Goal: Task Accomplishment & Management: Manage account settings

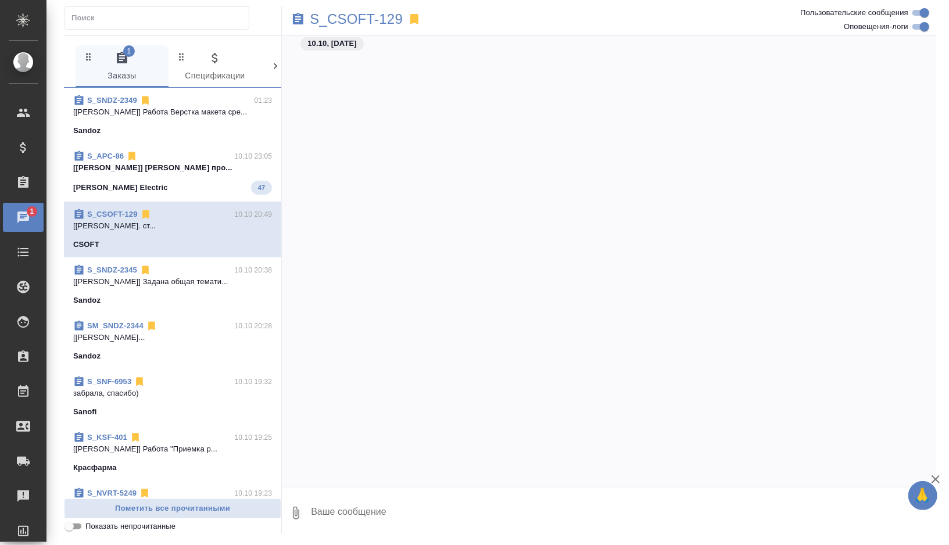
scroll to position [8777, 0]
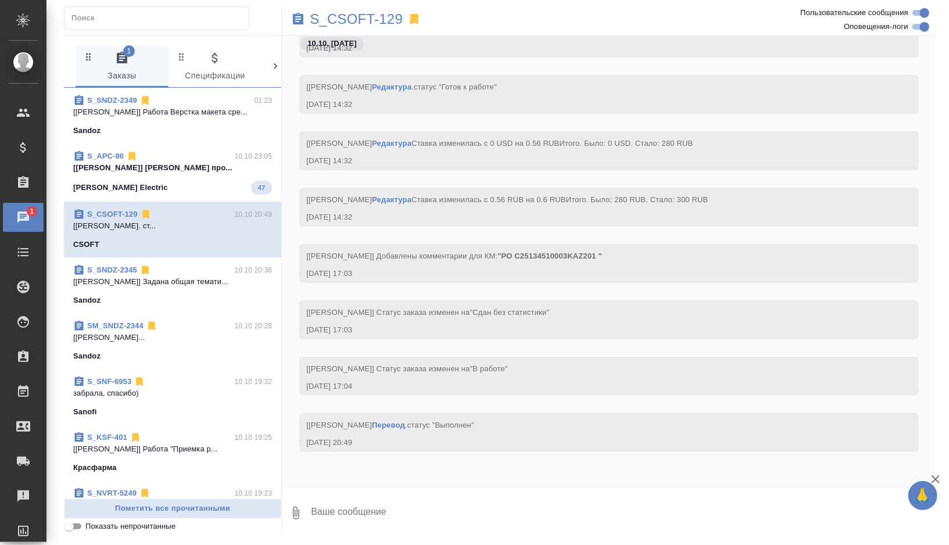
click at [185, 107] on p "[[PERSON_NAME]] Работа Верстка макета сре..." at bounding box center [172, 112] width 199 height 12
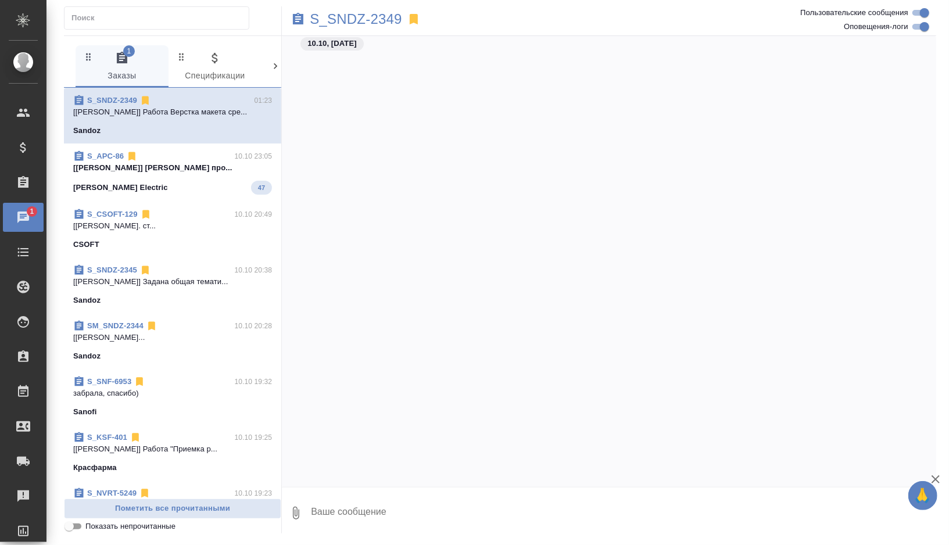
scroll to position [10962, 0]
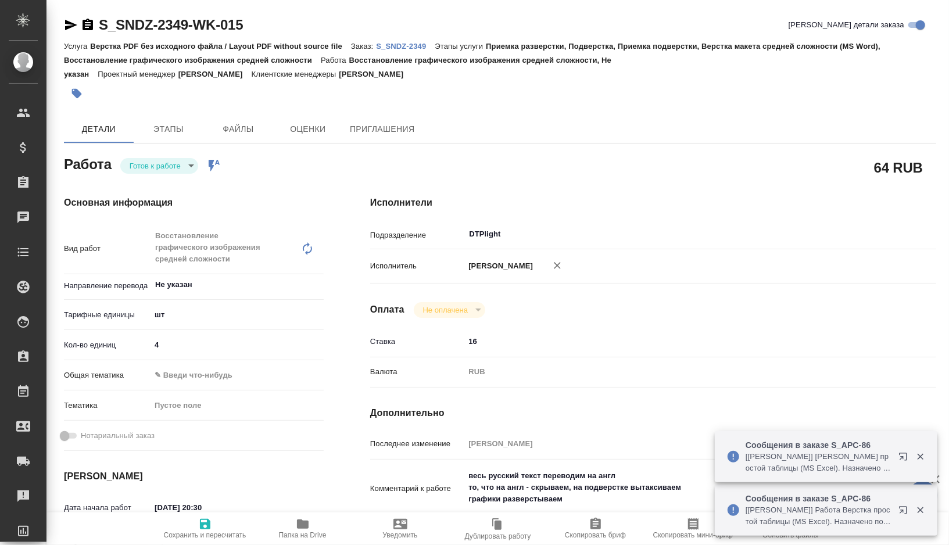
type textarea "x"
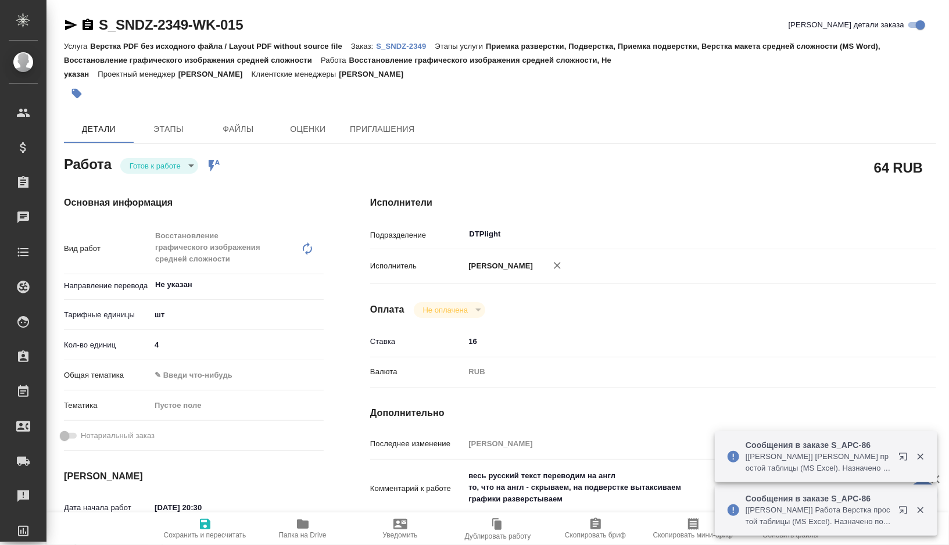
type textarea "x"
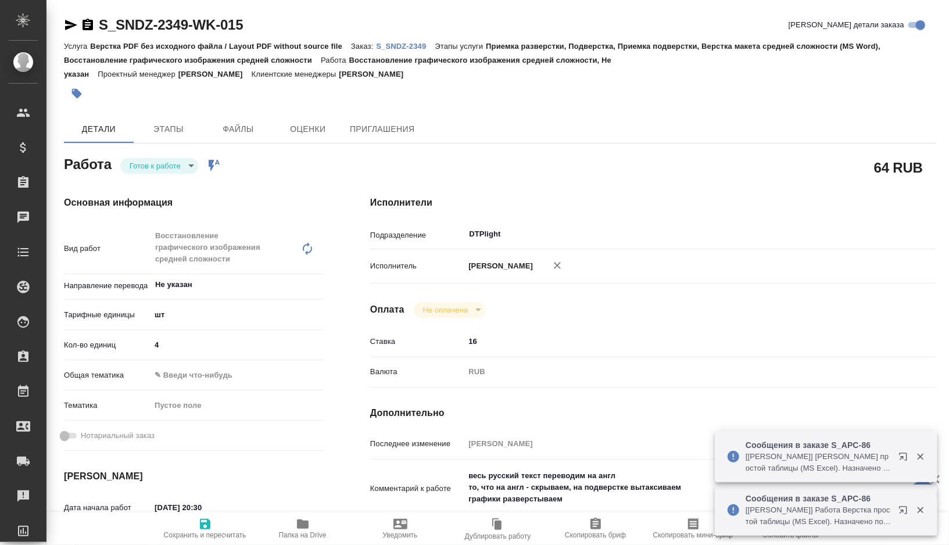
type textarea "x"
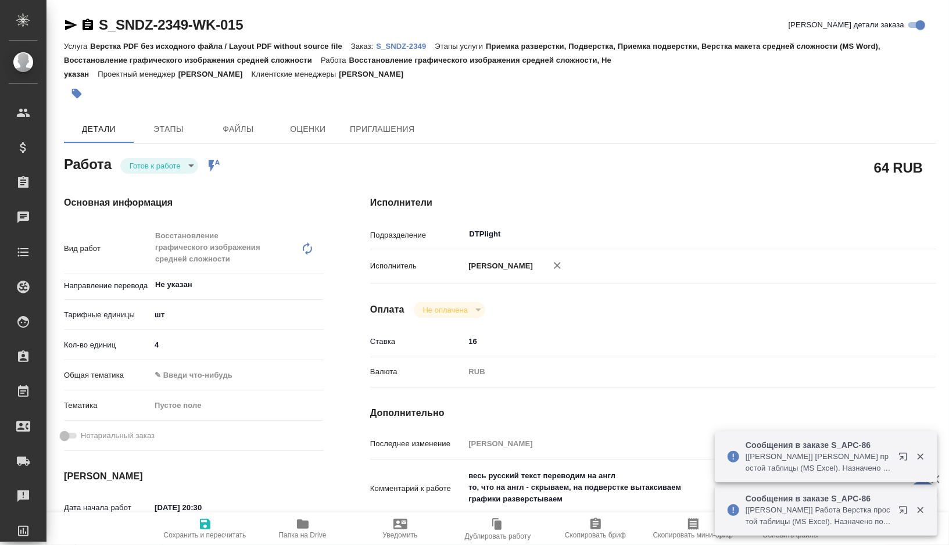
type textarea "x"
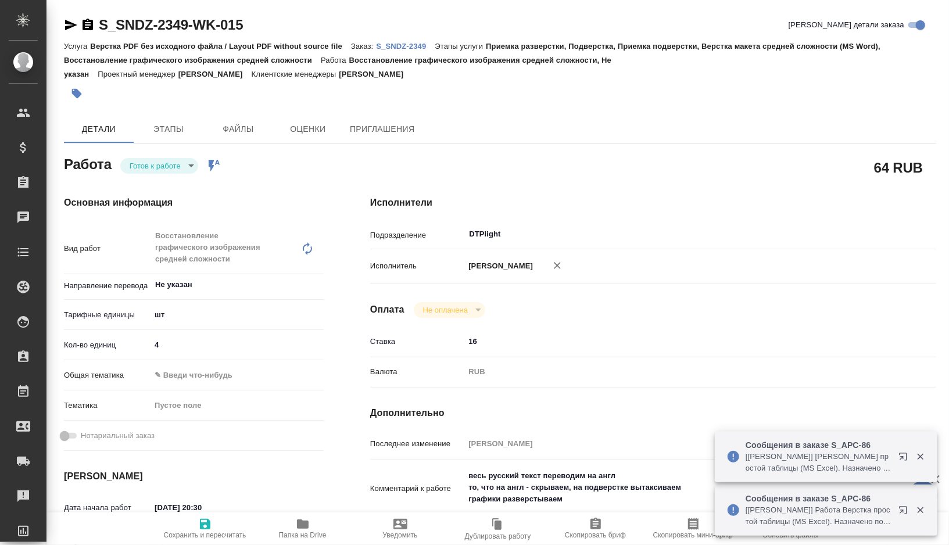
click at [415, 44] on p "S_SNDZ-2349" at bounding box center [405, 46] width 59 height 9
type textarea "x"
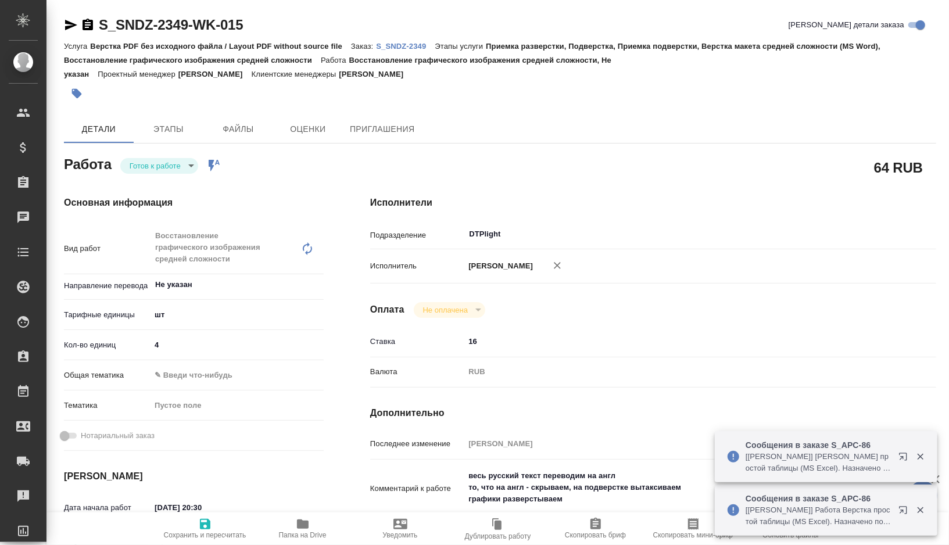
type textarea "x"
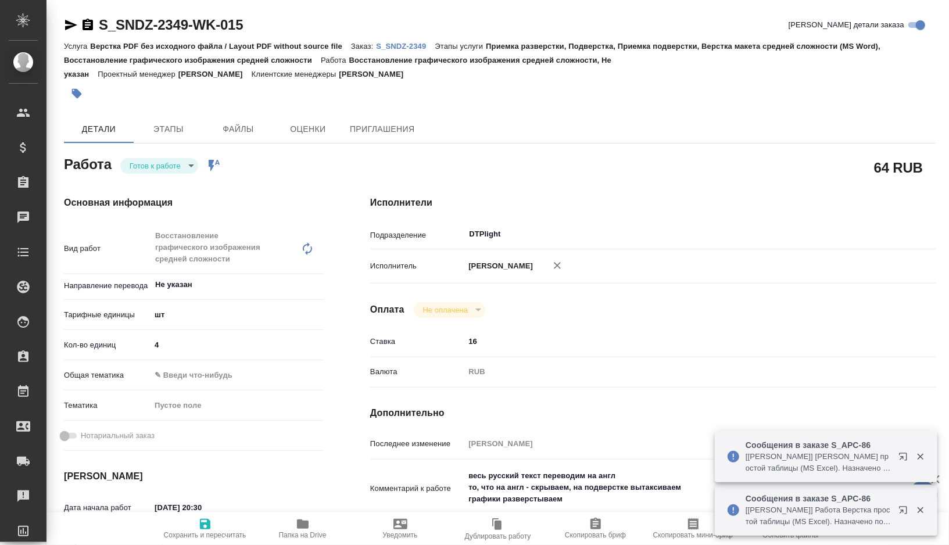
type textarea "x"
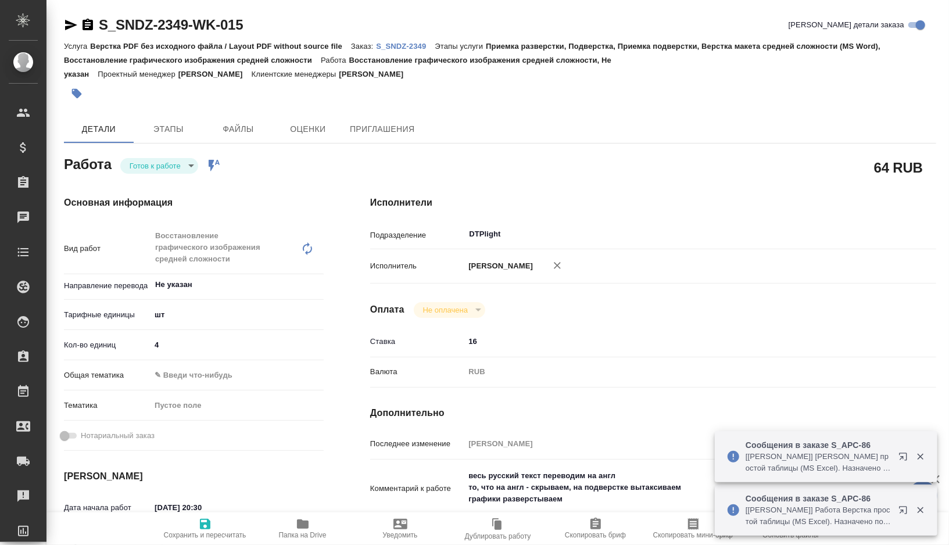
type textarea "x"
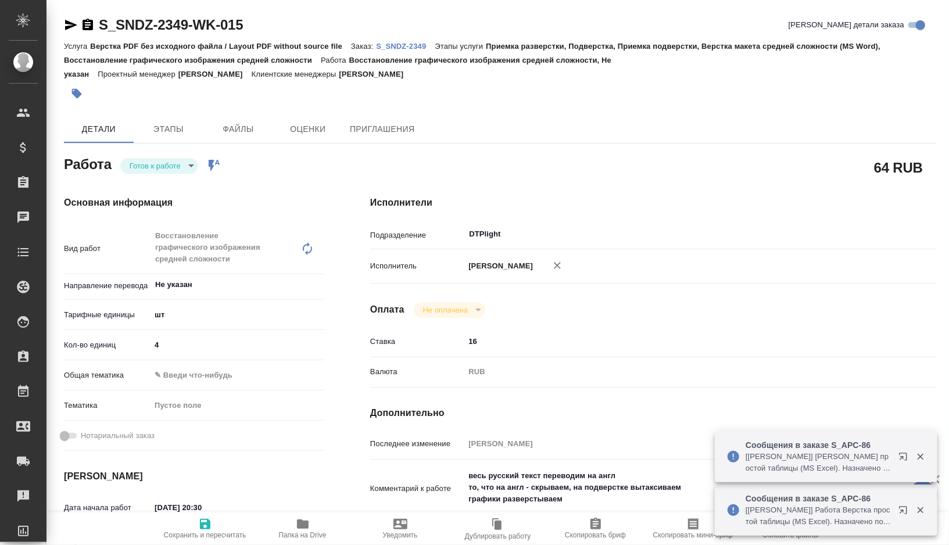
type textarea "x"
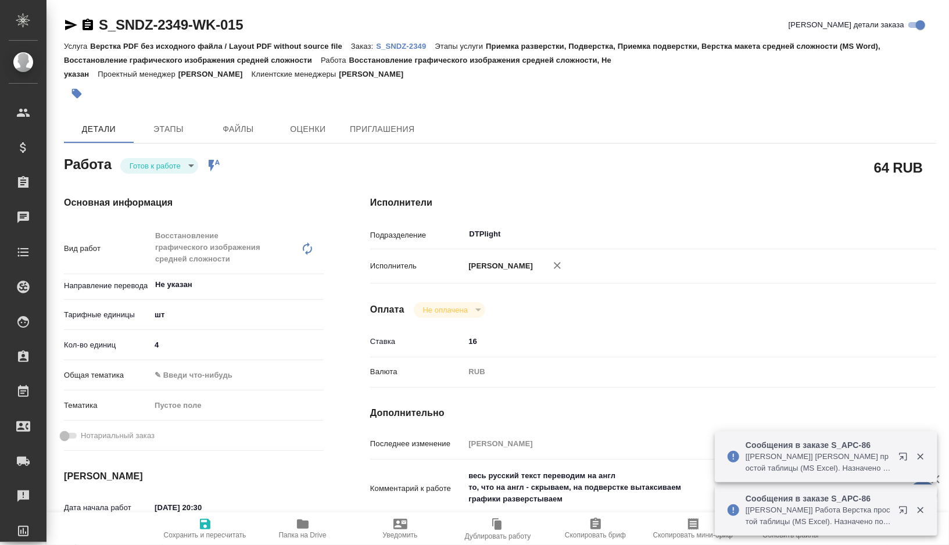
type textarea "x"
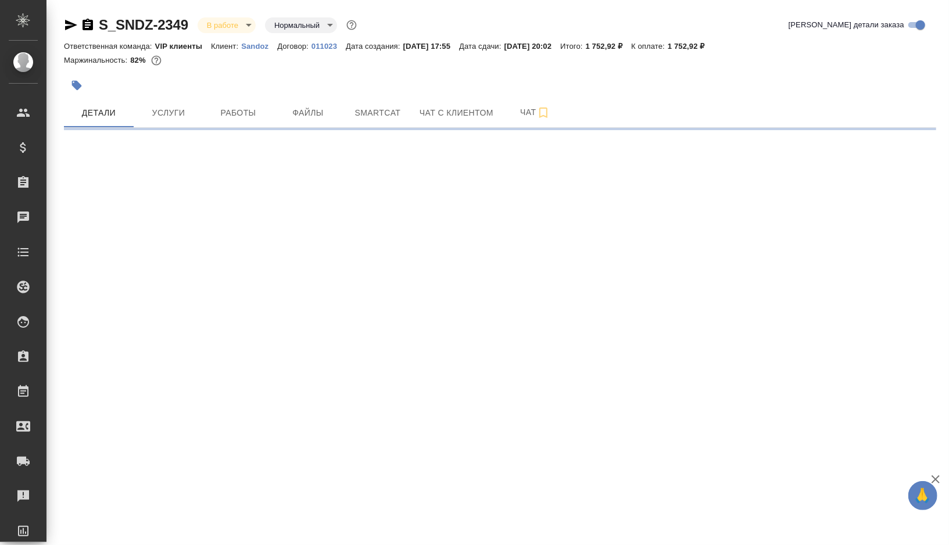
select select "RU"
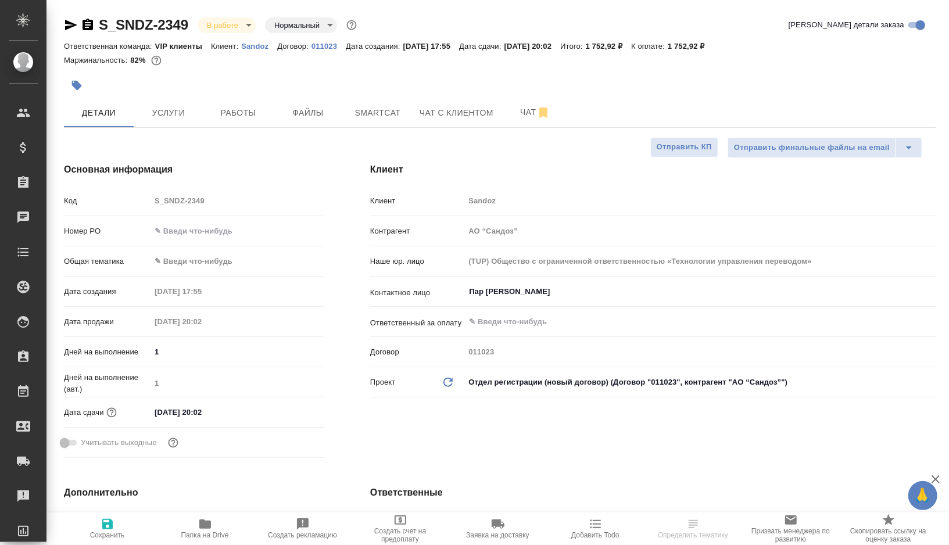
type input "[PERSON_NAME]"
type textarea "x"
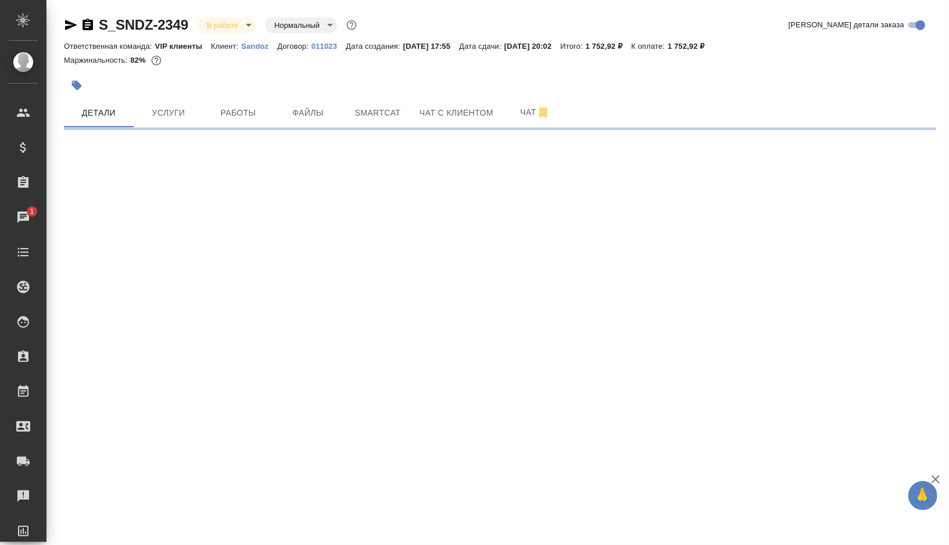
select select "RU"
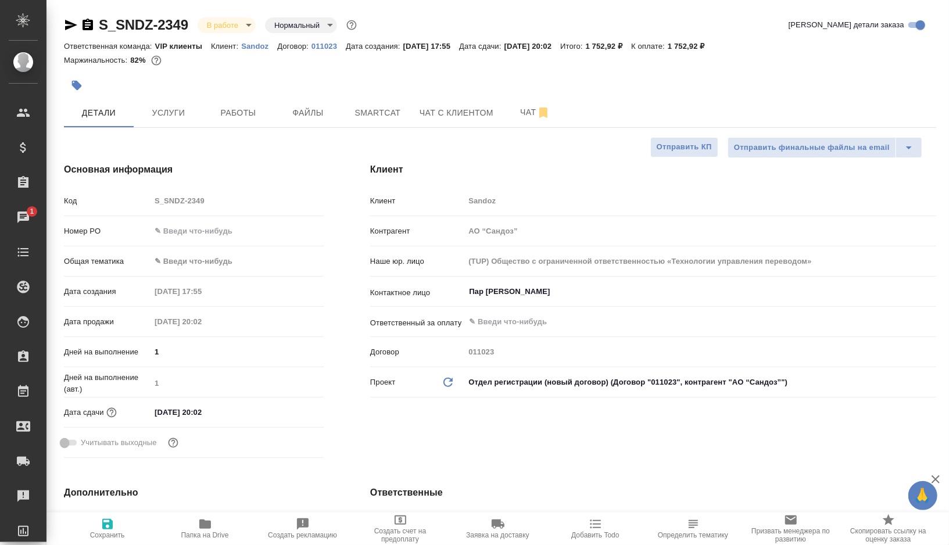
type textarea "x"
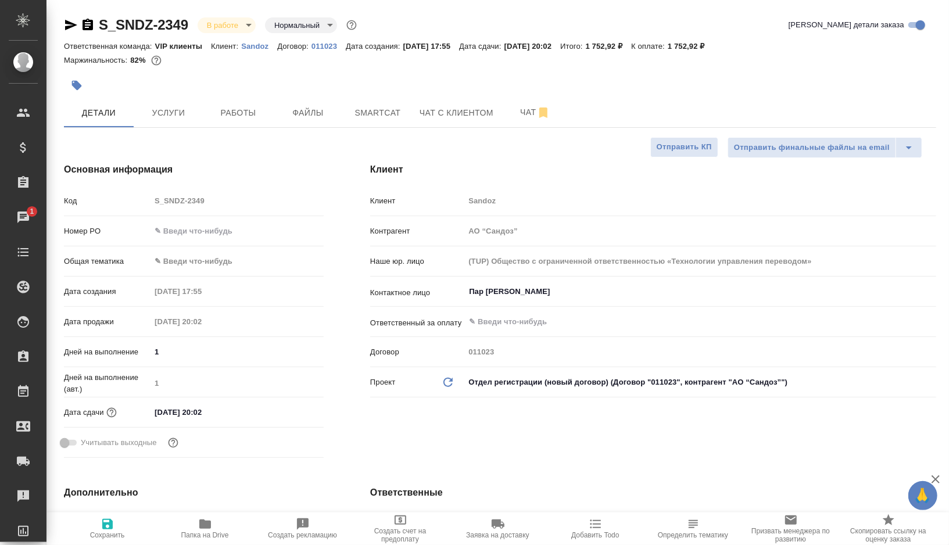
type textarea "x"
click at [252, 122] on button "Работы" at bounding box center [238, 112] width 70 height 29
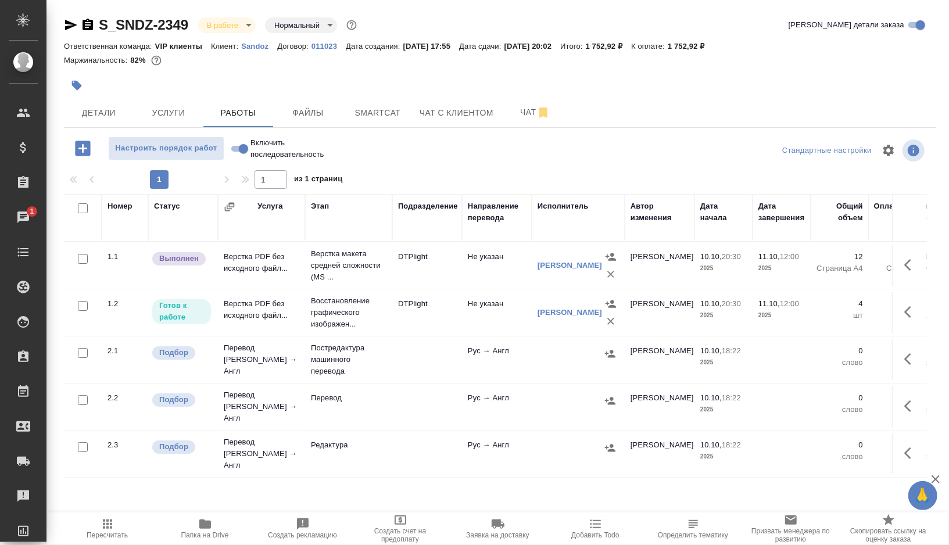
click at [245, 151] on input "Включить последовательность" at bounding box center [244, 149] width 42 height 14
checkbox input "true"
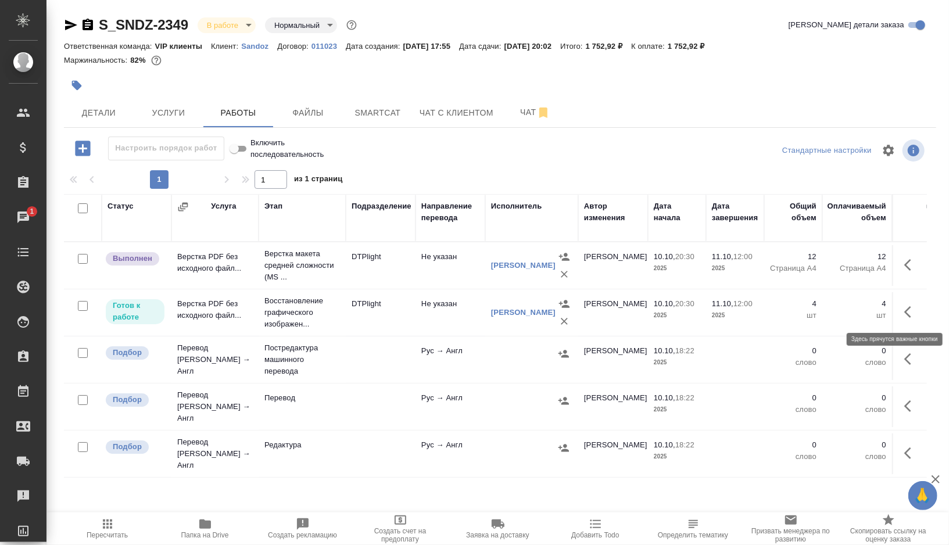
click at [912, 306] on icon "button" at bounding box center [912, 312] width 14 height 14
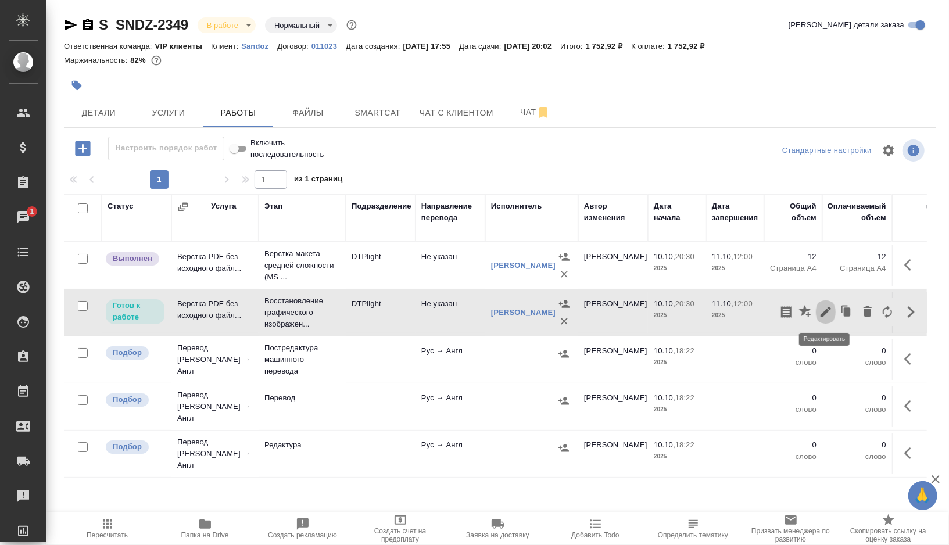
click at [822, 308] on icon "button" at bounding box center [826, 312] width 14 height 14
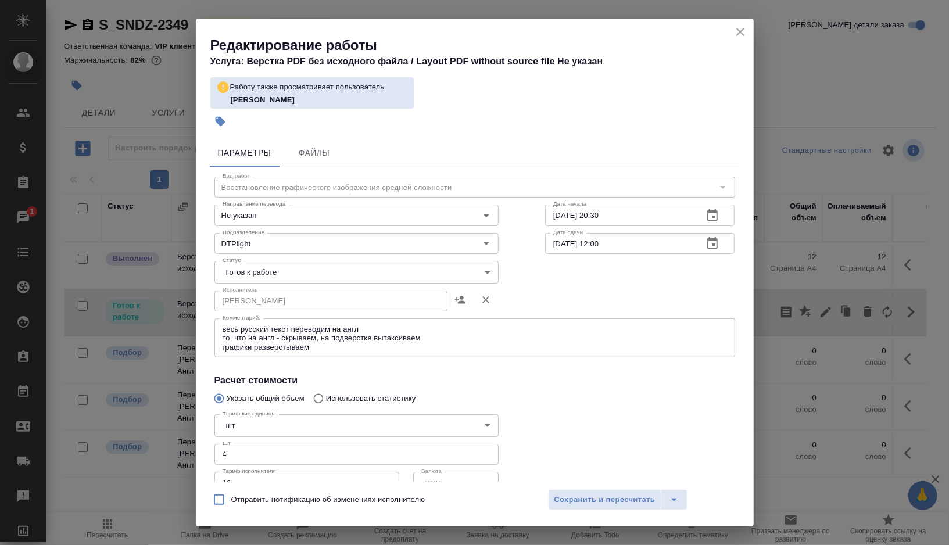
click at [342, 269] on body "🙏 .cls-1 fill:#fff; AWATERA Gorshkova Valentina Клиенты Спецификации Заказы 1 Ч…" at bounding box center [474, 272] width 949 height 545
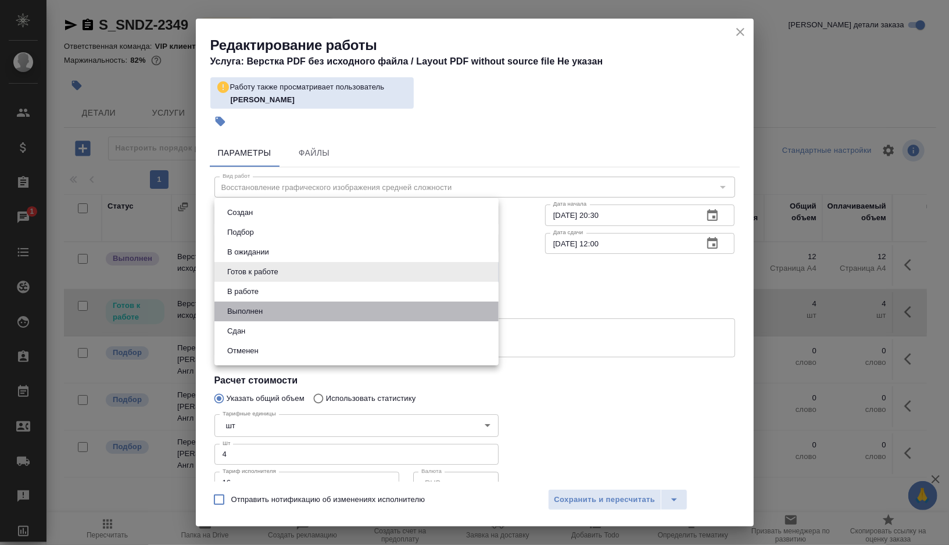
click at [299, 317] on li "Выполнен" at bounding box center [357, 312] width 284 height 20
type input "completed"
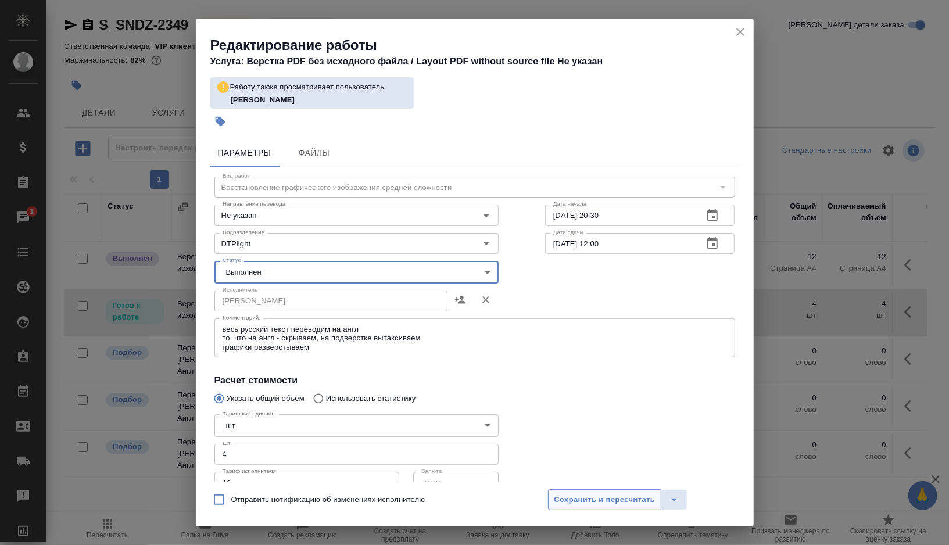
click at [584, 506] on span "Сохранить и пересчитать" at bounding box center [605, 500] width 101 height 13
